Goal: Navigation & Orientation: Find specific page/section

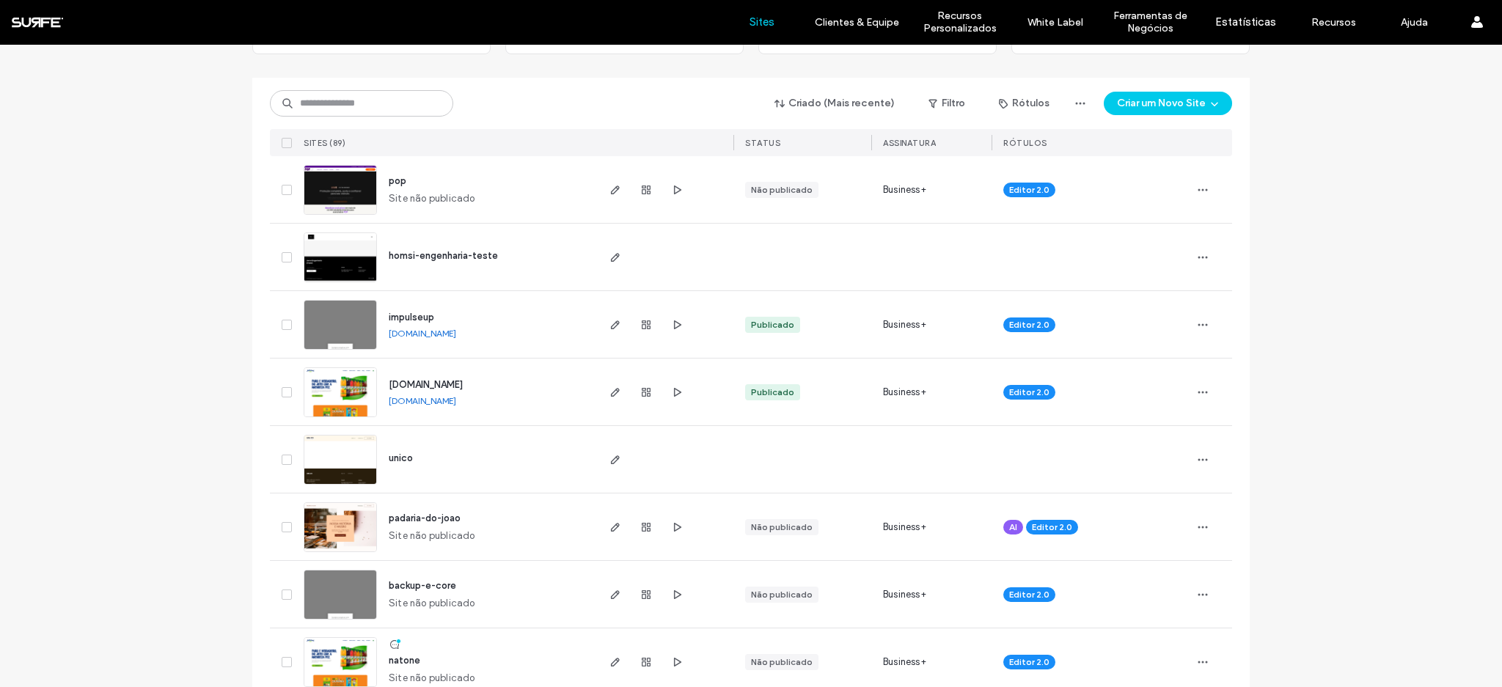
scroll to position [131, 0]
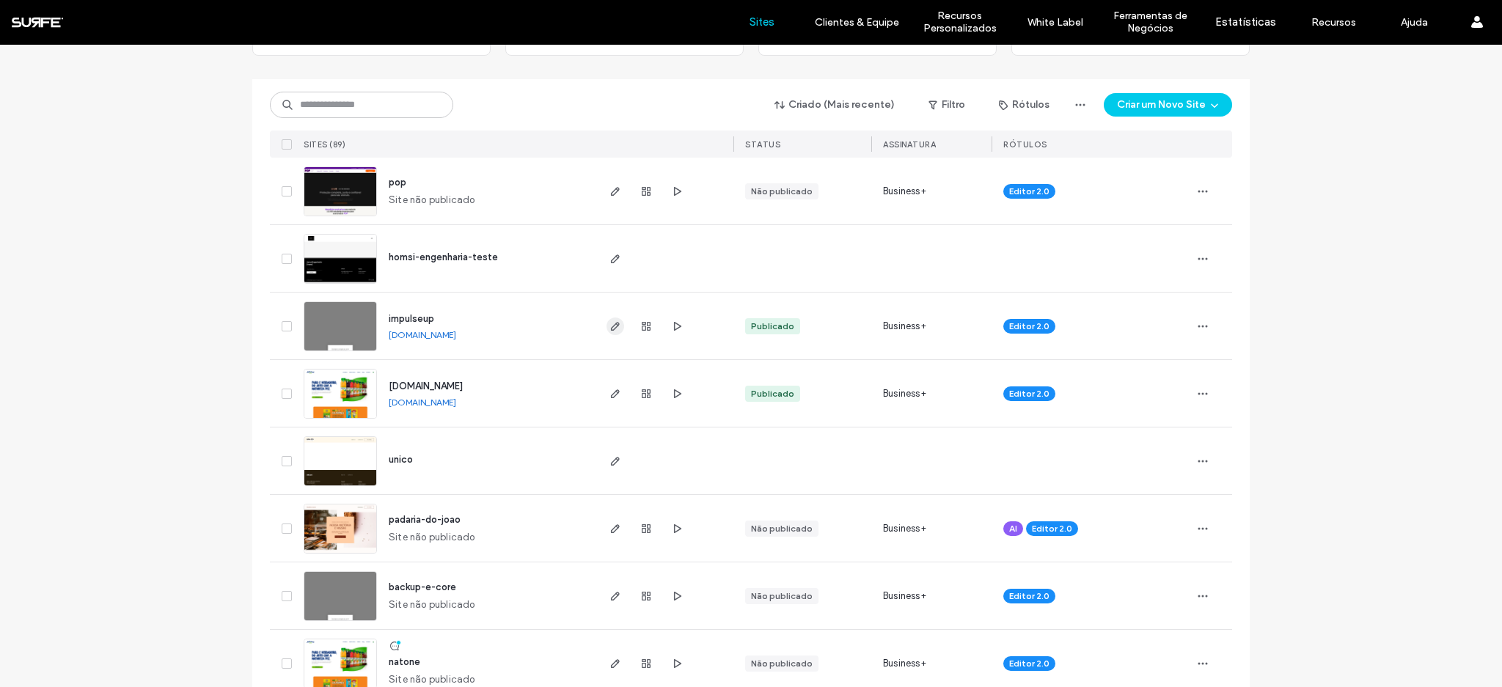
click at [611, 323] on use "button" at bounding box center [615, 326] width 9 height 9
